Goal: Task Accomplishment & Management: Use online tool/utility

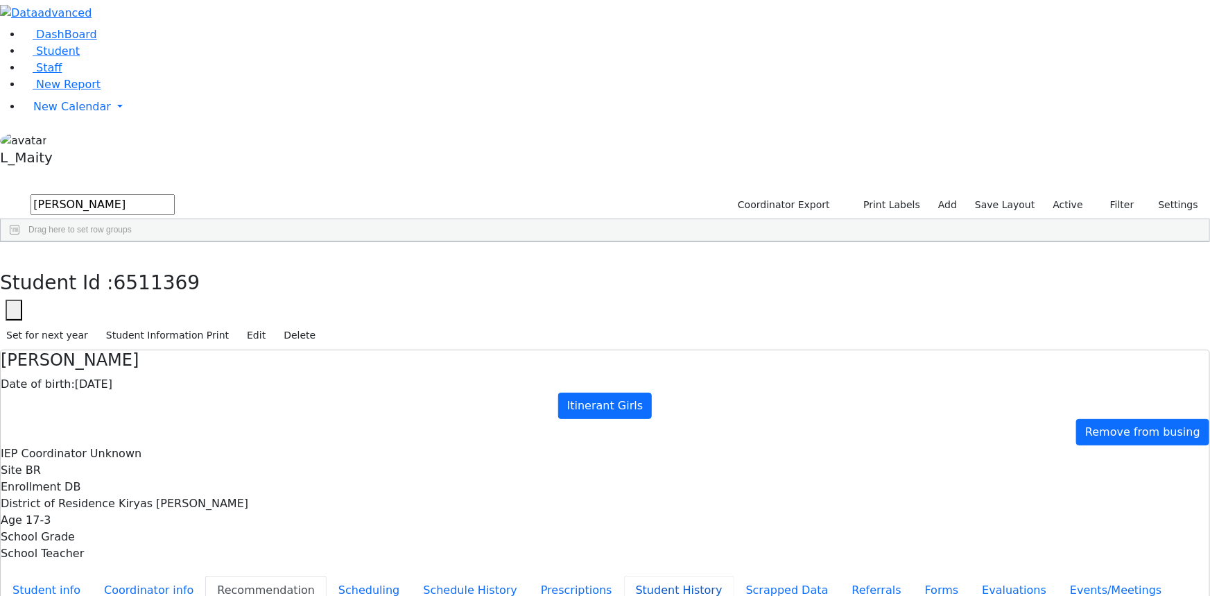
scroll to position [252, 0]
click at [14, 252] on icon "button" at bounding box center [10, 256] width 8 height 8
click at [175, 194] on input "stein" at bounding box center [103, 204] width 144 height 21
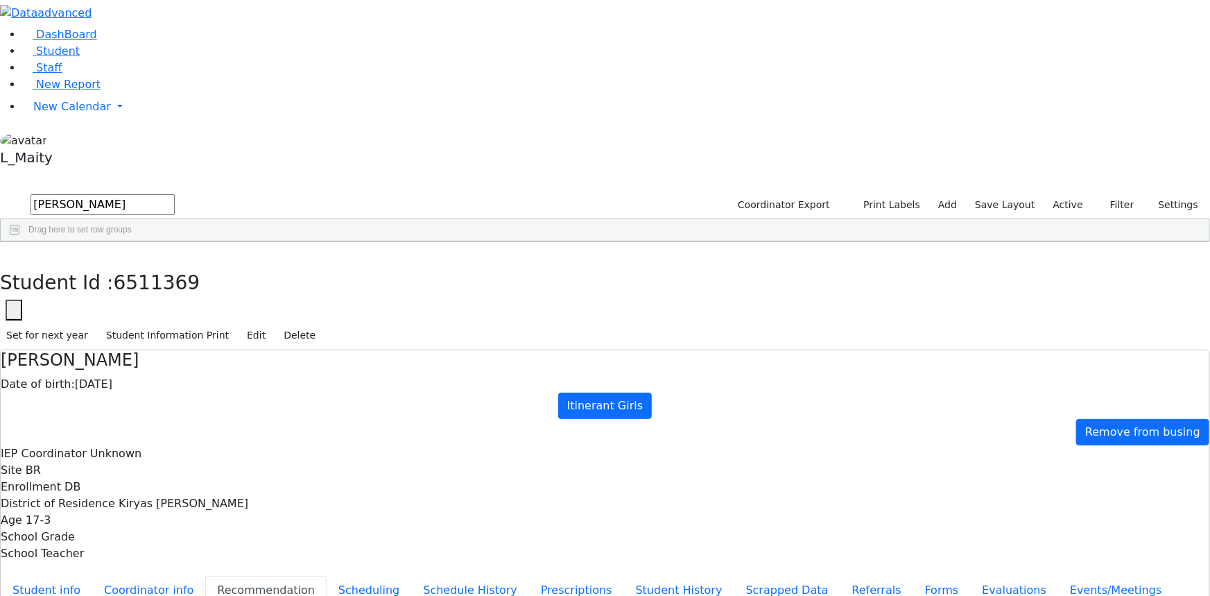
click at [175, 194] on input "stein" at bounding box center [103, 204] width 144 height 21
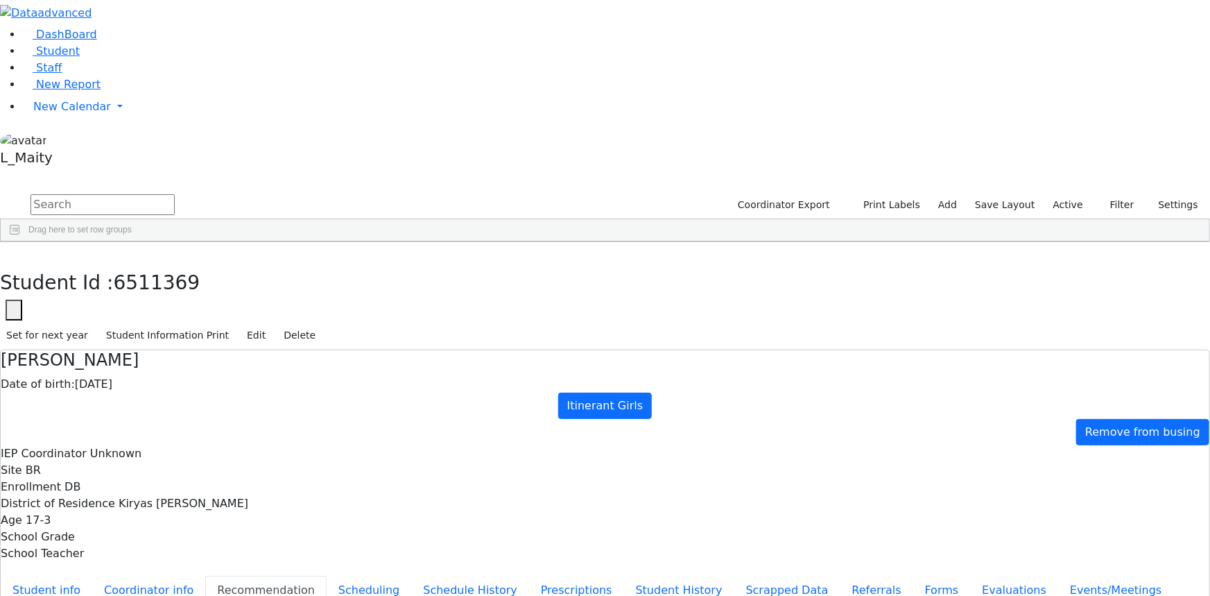
click at [136, 171] on div "L_Maity" at bounding box center [605, 152] width 1210 height 40
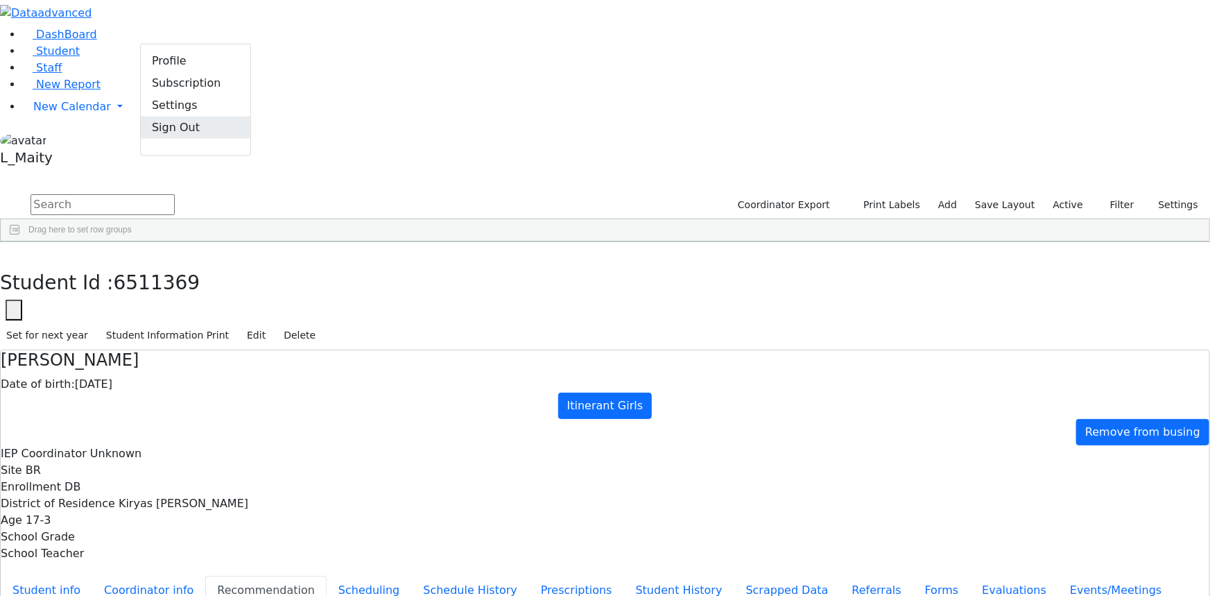
click at [169, 138] on link "Sign Out" at bounding box center [196, 127] width 110 height 22
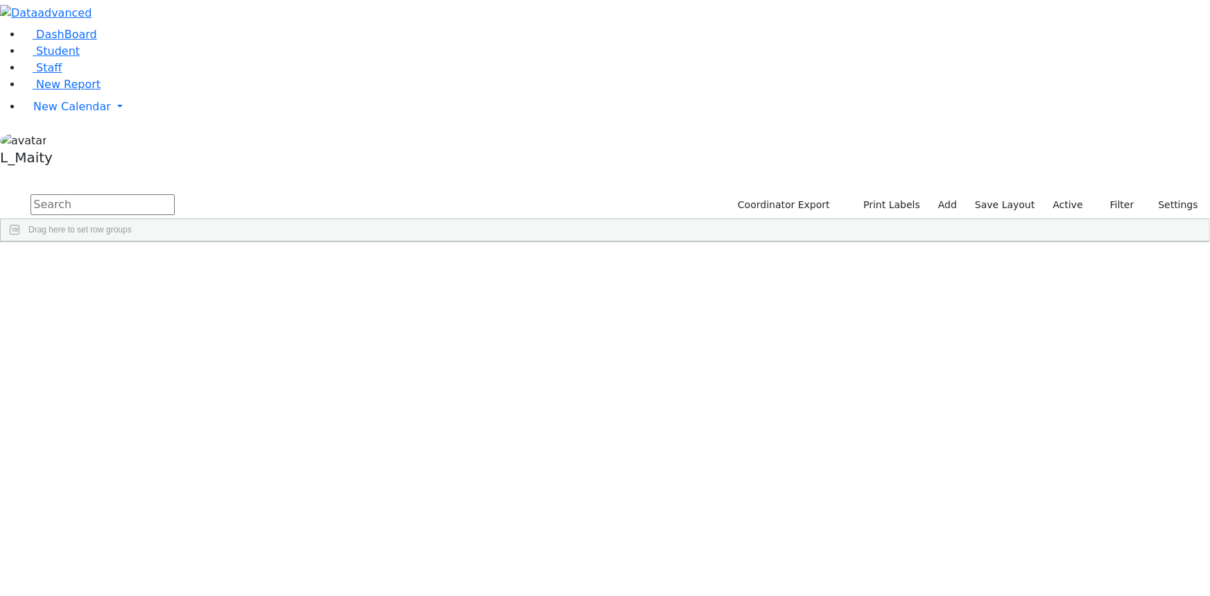
scroll to position [378, 0]
click at [234, 354] on div "Saul" at bounding box center [194, 363] width 78 height 19
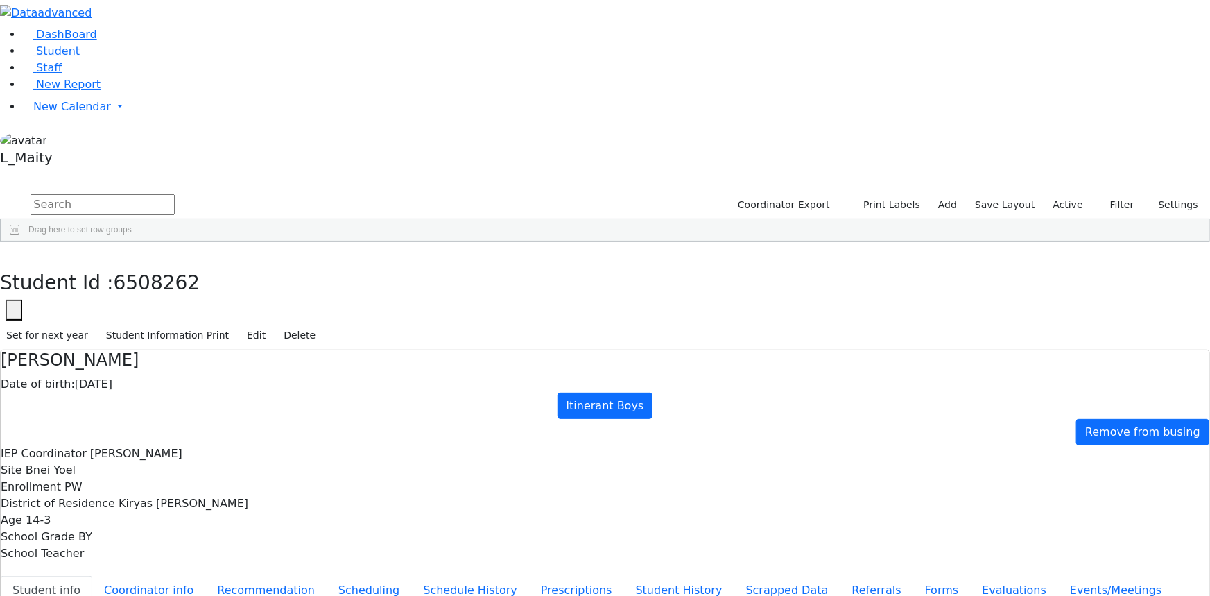
scroll to position [76, 0]
click at [51, 113] on span "New Calendar" at bounding box center [72, 106] width 78 height 13
click at [55, 141] on span "Calendar" at bounding box center [55, 134] width 50 height 13
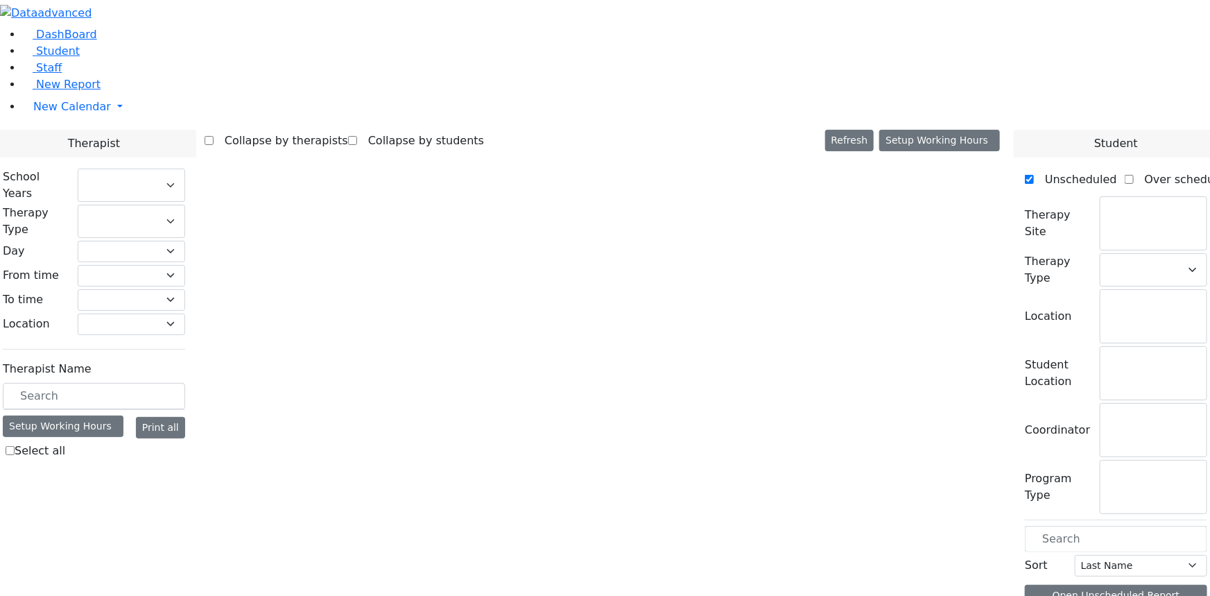
select select "212"
select select "3"
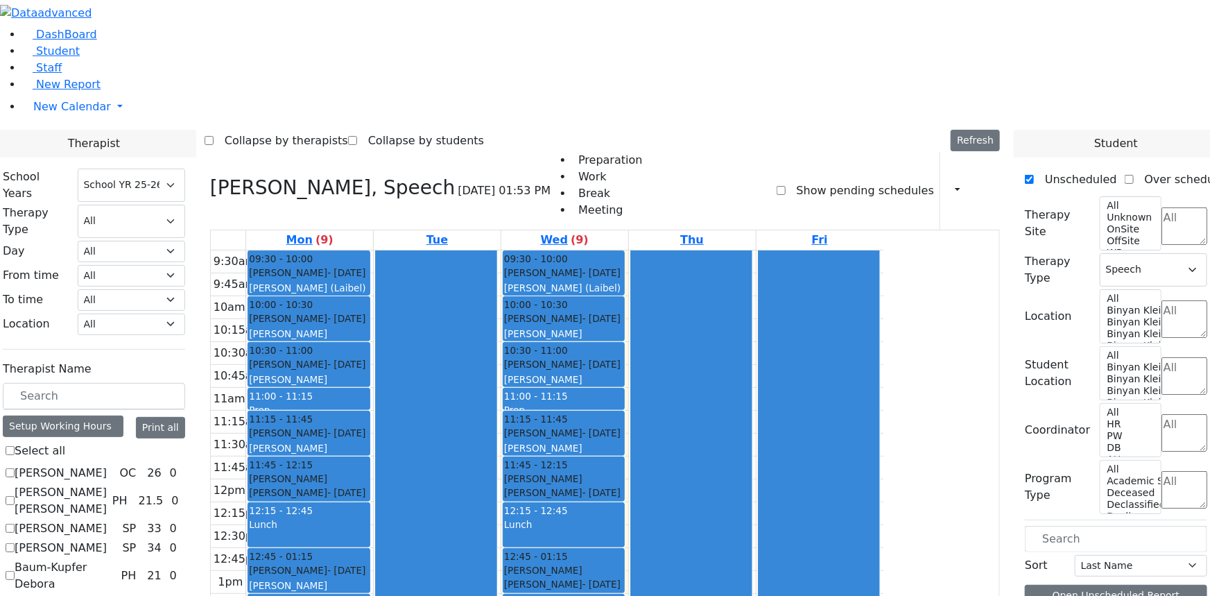
scroll to position [693, 0]
click at [49, 58] on span "Student" at bounding box center [58, 50] width 44 height 13
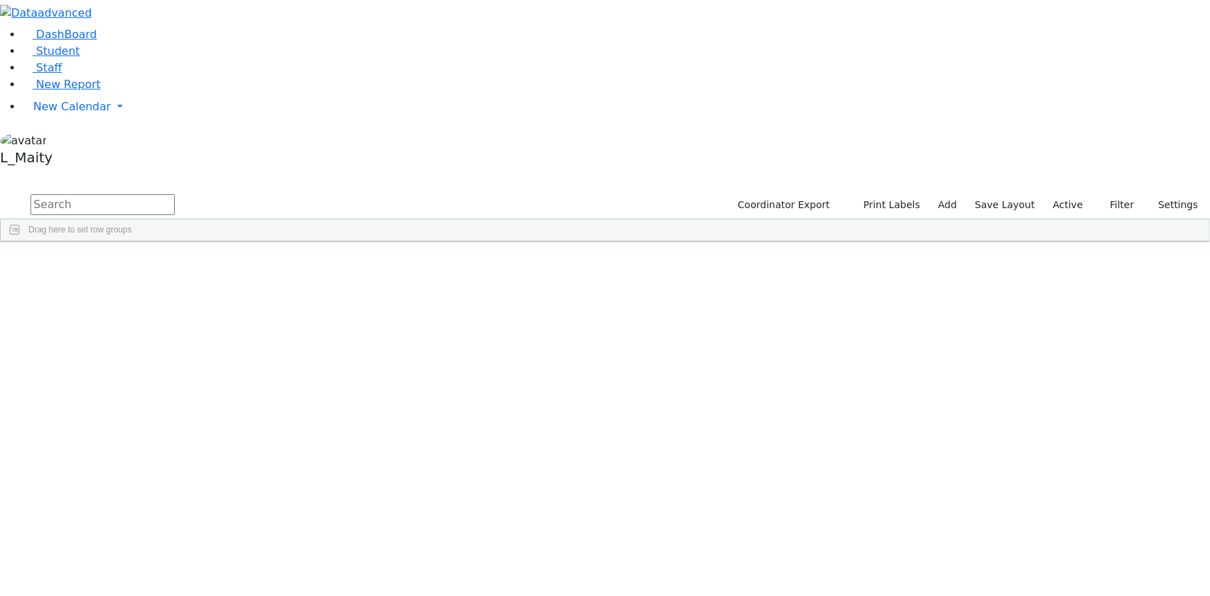
scroll to position [7312, 0]
click at [234, 496] on div "Nichy" at bounding box center [194, 505] width 78 height 19
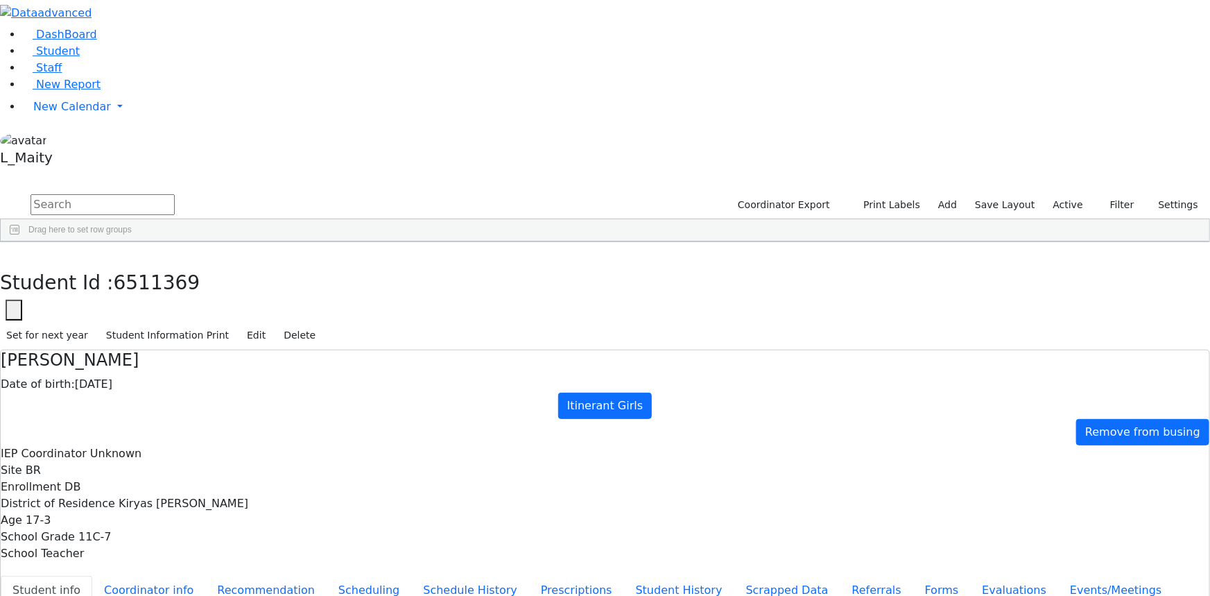
scroll to position [61, 0]
click at [48, 74] on span "Staff" at bounding box center [49, 67] width 26 height 13
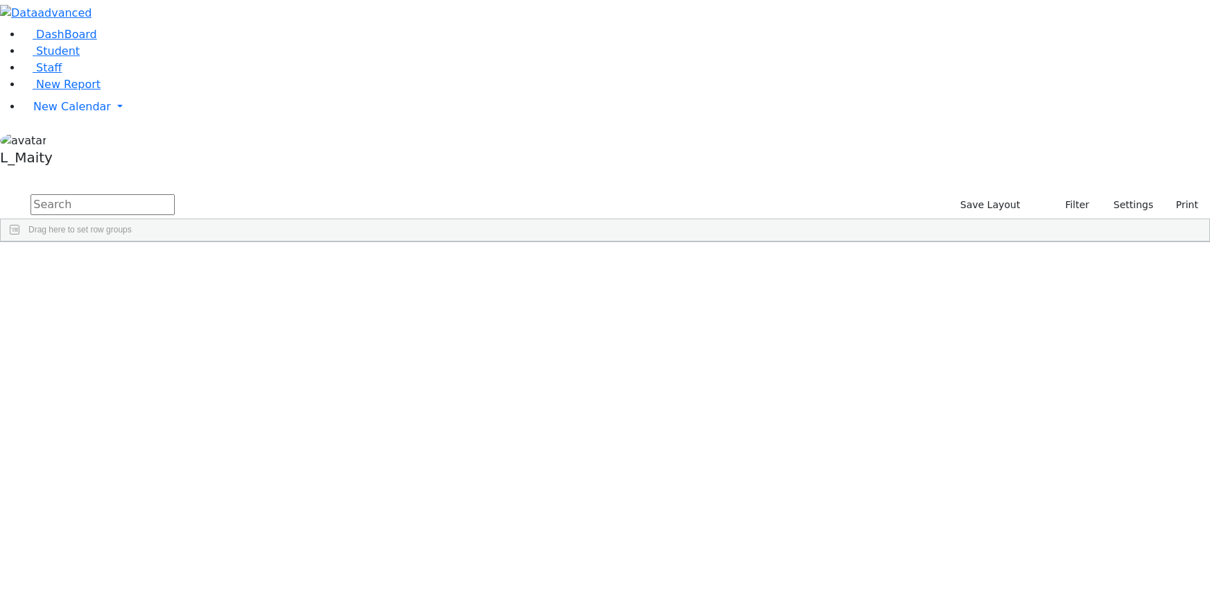
select select "Default select example"
click at [1053, 194] on button "Filter" at bounding box center [1071, 204] width 49 height 21
click at [1116, 194] on button "Settings" at bounding box center [1128, 204] width 64 height 21
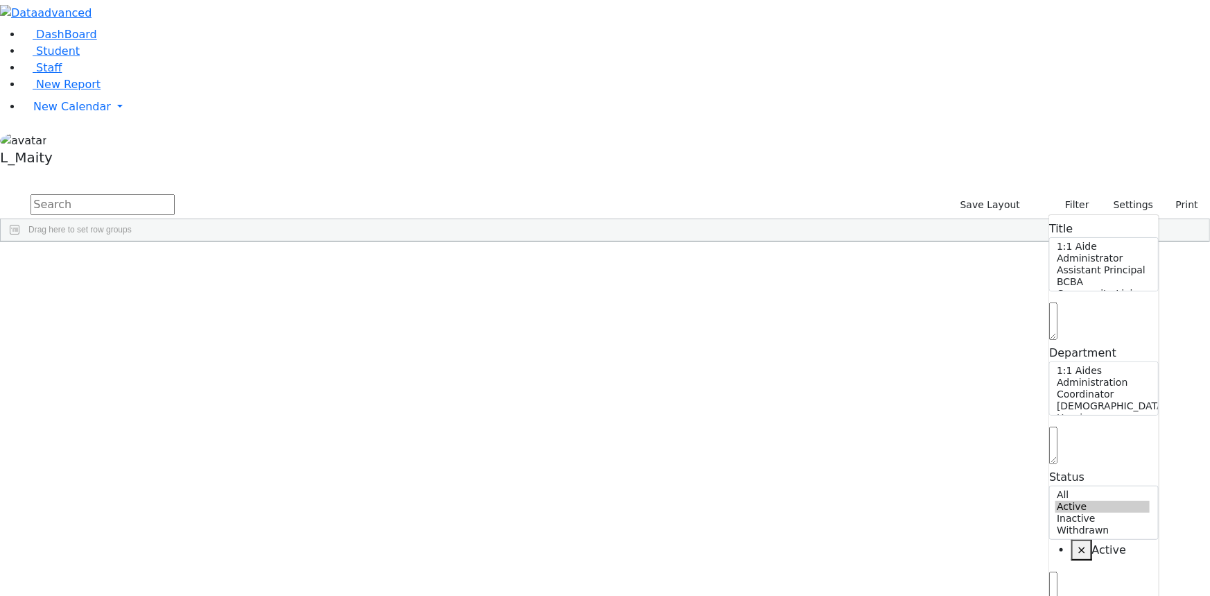
click at [1092, 543] on span "Active" at bounding box center [1109, 549] width 35 height 13
click at [1092, 564] on span "Inactive" at bounding box center [1114, 570] width 44 height 13
select select "Active,Inactive,Withdrawn"
click at [1053, 194] on button "Filter" at bounding box center [1071, 204] width 49 height 21
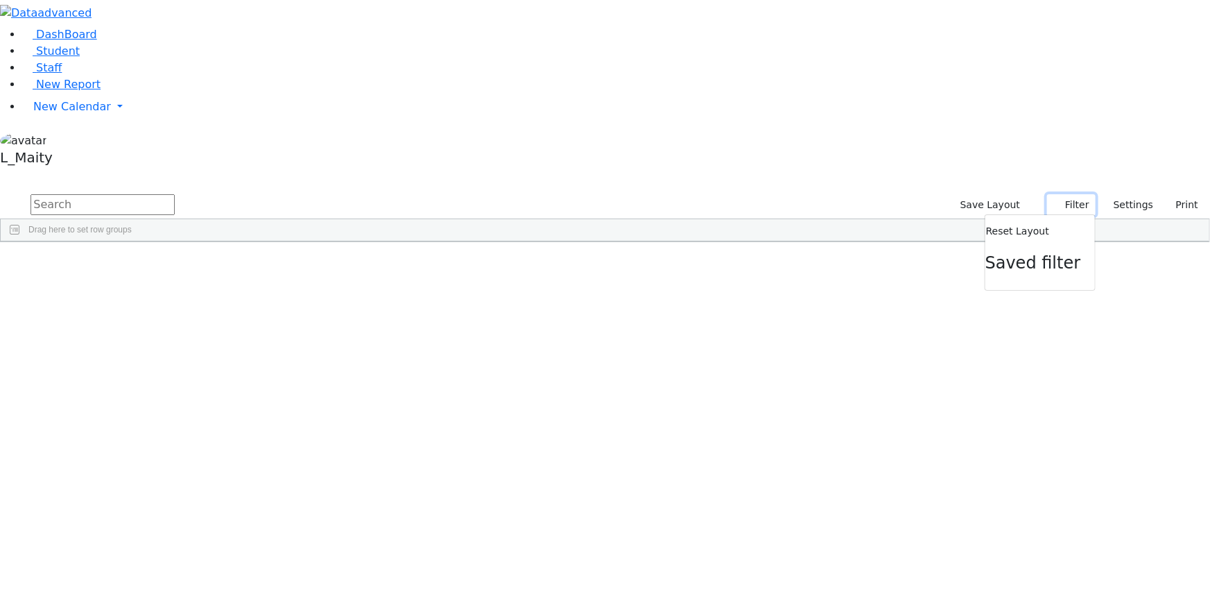
click at [1053, 194] on button "Filter" at bounding box center [1071, 204] width 49 height 21
click at [1050, 194] on button "Filter" at bounding box center [1071, 204] width 49 height 21
click at [1047, 194] on button "Filter" at bounding box center [1071, 204] width 49 height 21
click at [1053, 194] on button "Filter" at bounding box center [1071, 204] width 49 height 21
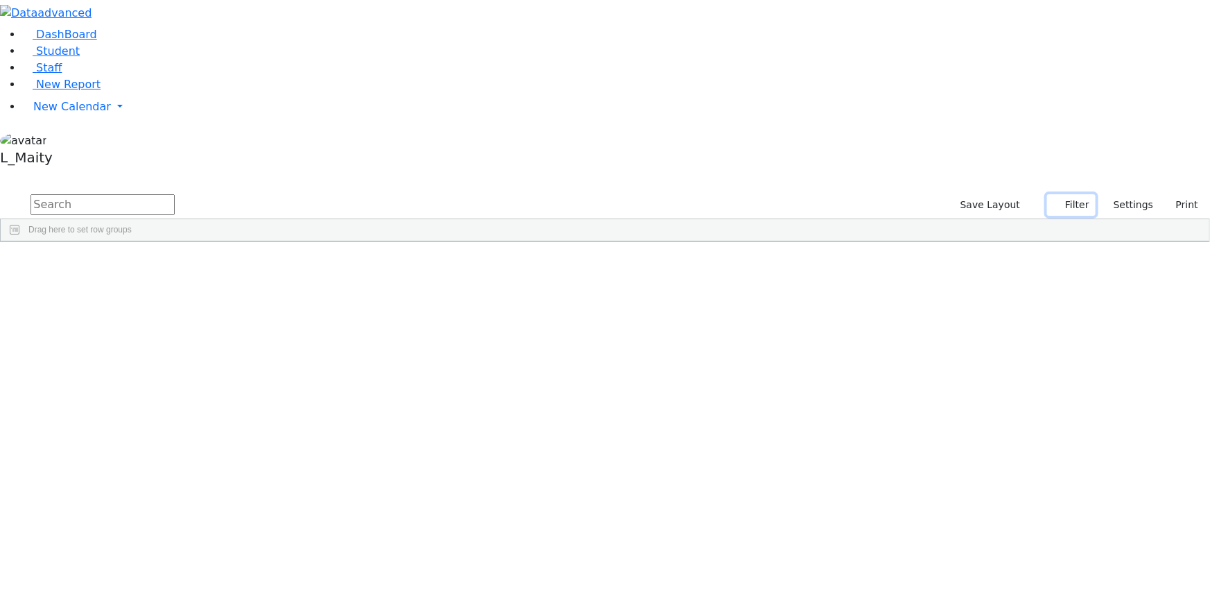
click at [1052, 194] on button "Filter" at bounding box center [1071, 204] width 49 height 21
click at [1002, 220] on button "Reset Layout" at bounding box center [1017, 230] width 64 height 21
click at [1047, 194] on button "Filter" at bounding box center [1071, 204] width 49 height 21
click at [1028, 253] on h4 "Saved filter" at bounding box center [1040, 263] width 110 height 20
click at [1059, 194] on button "Filter" at bounding box center [1071, 204] width 49 height 21
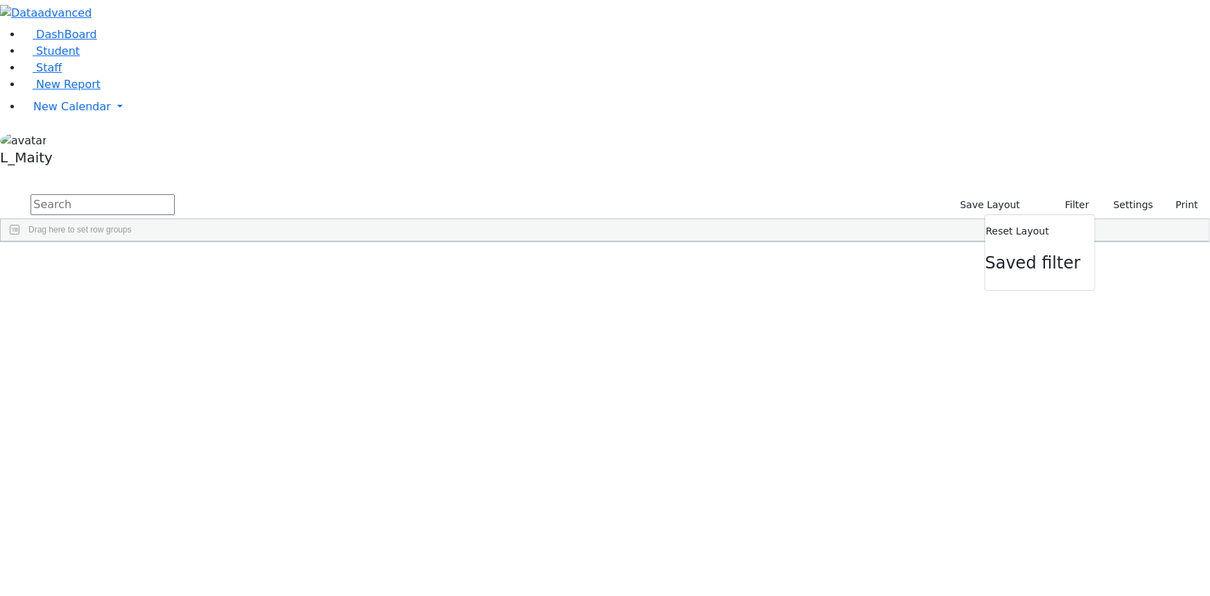
click at [992, 253] on span "Saved filter" at bounding box center [1033, 262] width 96 height 19
click at [1062, 194] on button "Filter" at bounding box center [1071, 204] width 49 height 21
click at [1004, 220] on button "Reset Layout" at bounding box center [1017, 230] width 64 height 21
click at [1053, 200] on icon "button" at bounding box center [1057, 204] width 9 height 9
click at [132, 171] on div "L_Maity" at bounding box center [605, 152] width 1210 height 40
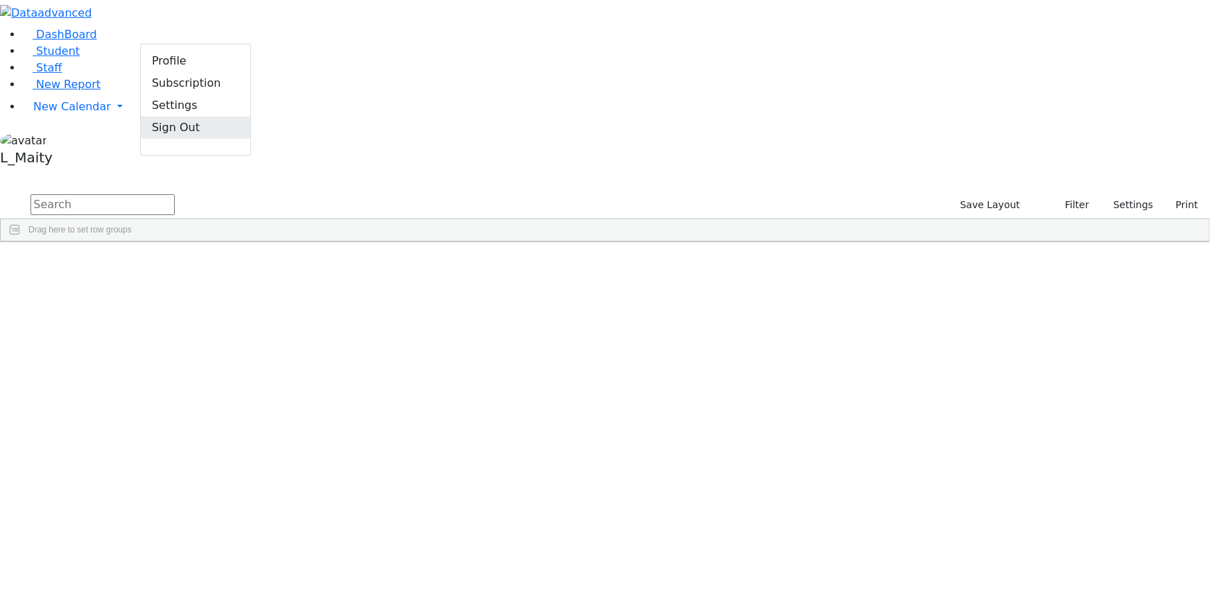
click at [174, 138] on link "Sign Out" at bounding box center [196, 127] width 110 height 22
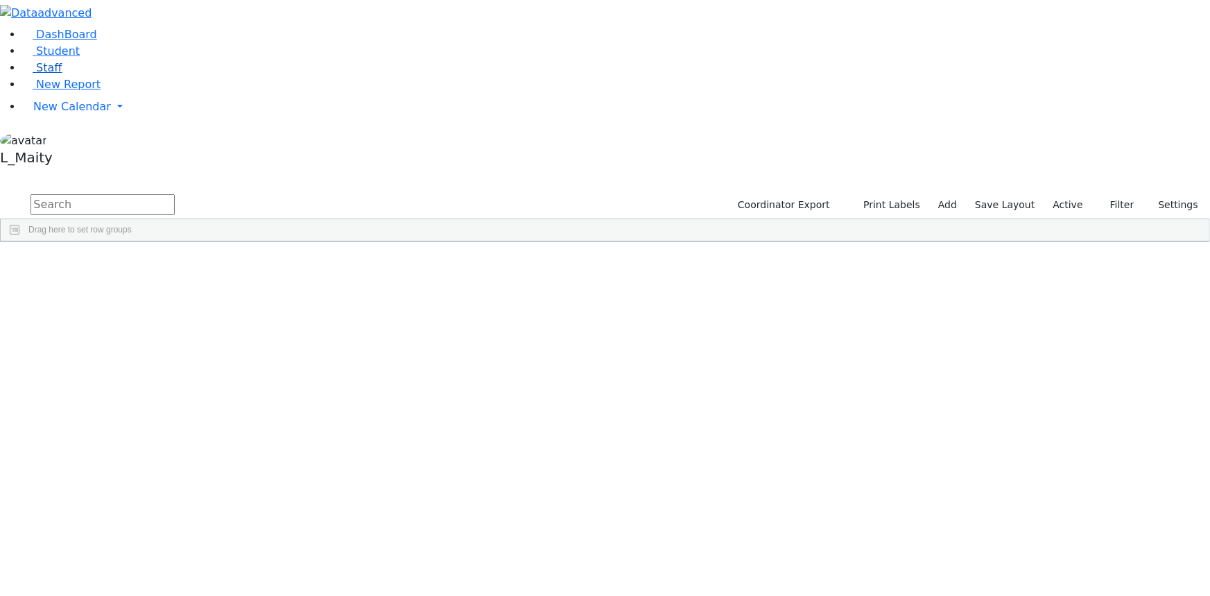
click at [53, 74] on link "Staff" at bounding box center [42, 67] width 40 height 13
select select "Default select example"
click at [1057, 194] on button "Filter" at bounding box center [1071, 204] width 49 height 21
click at [1055, 194] on button "Filter" at bounding box center [1071, 204] width 49 height 21
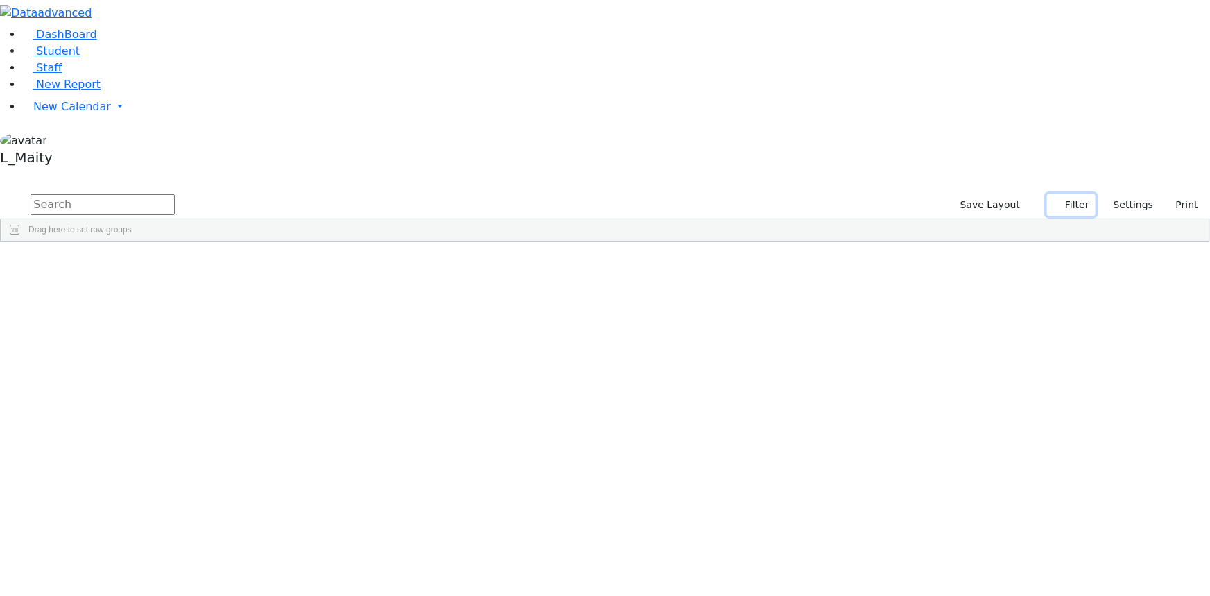
click at [1055, 194] on button "Filter" at bounding box center [1071, 204] width 49 height 21
click at [1105, 194] on button "Settings" at bounding box center [1128, 204] width 64 height 21
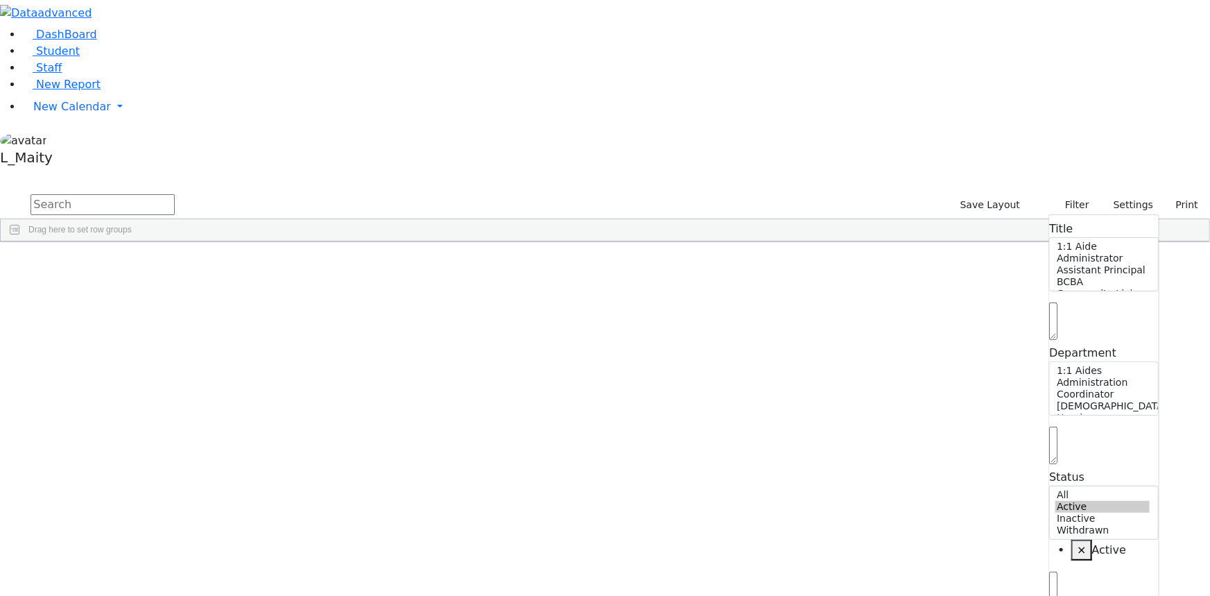
click at [1077, 543] on span "×" at bounding box center [1081, 549] width 9 height 13
select select "Default select example"
click at [918, 219] on div "Drag here to set row groups" at bounding box center [605, 230] width 1209 height 22
